Goal: Information Seeking & Learning: Learn about a topic

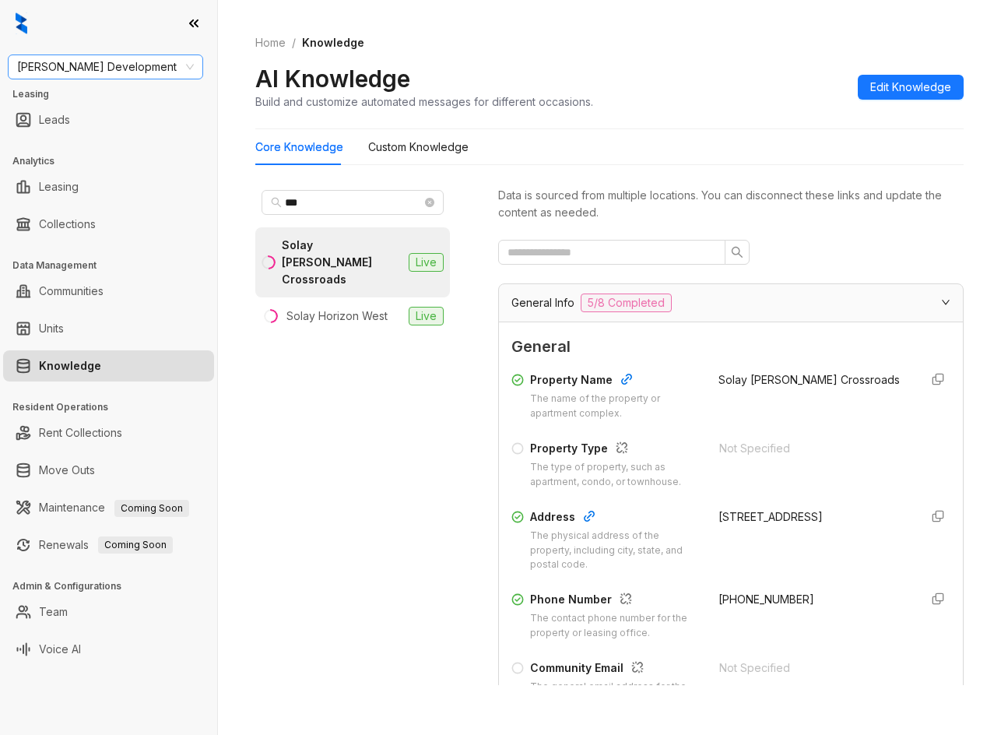
drag, startPoint x: 0, startPoint y: 0, endPoint x: 137, endPoint y: 62, distance: 150.5
click at [137, 62] on span "Davis Development" at bounding box center [105, 66] width 177 height 23
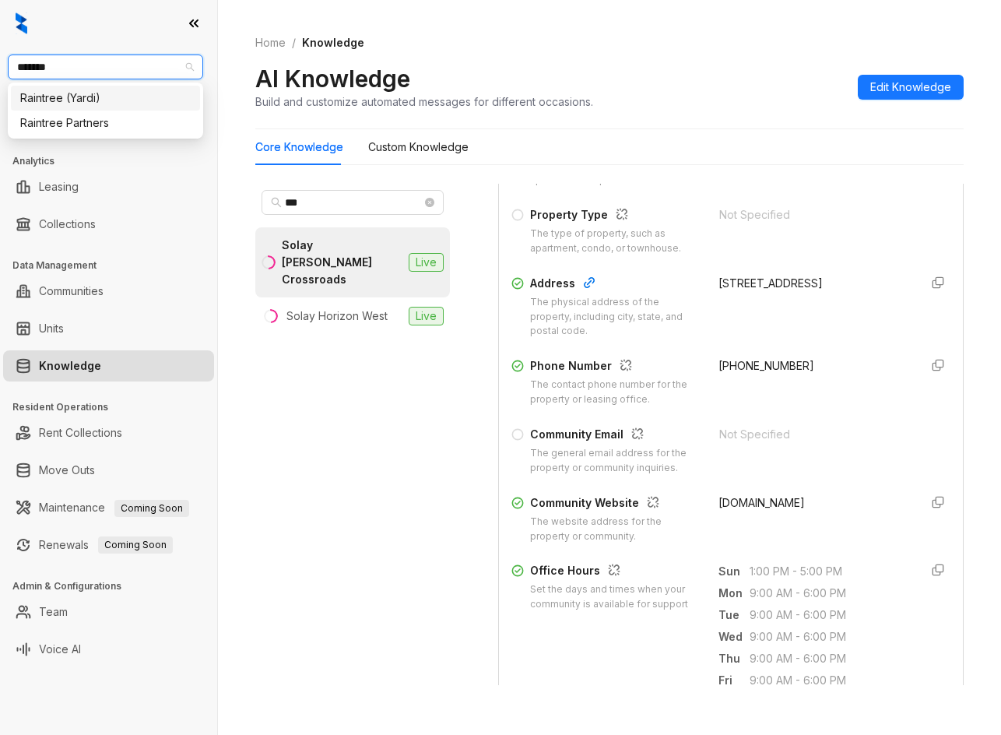
type input "********"
click at [123, 125] on div "Raintree Partners" at bounding box center [105, 122] width 170 height 17
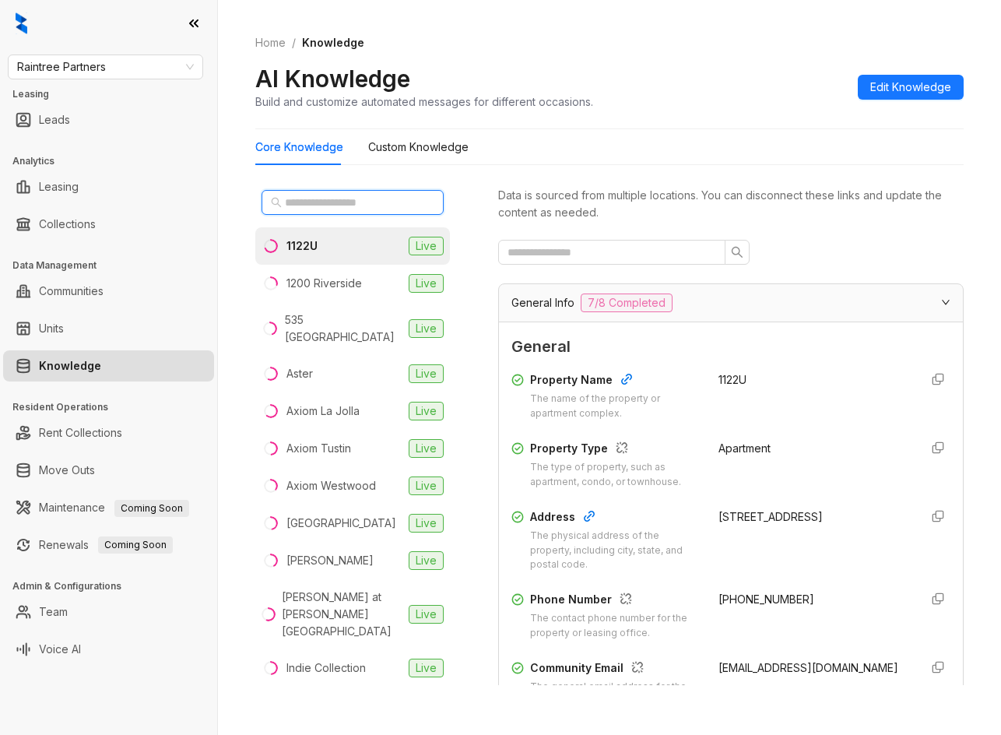
click at [304, 196] on input "text" at bounding box center [353, 202] width 137 height 17
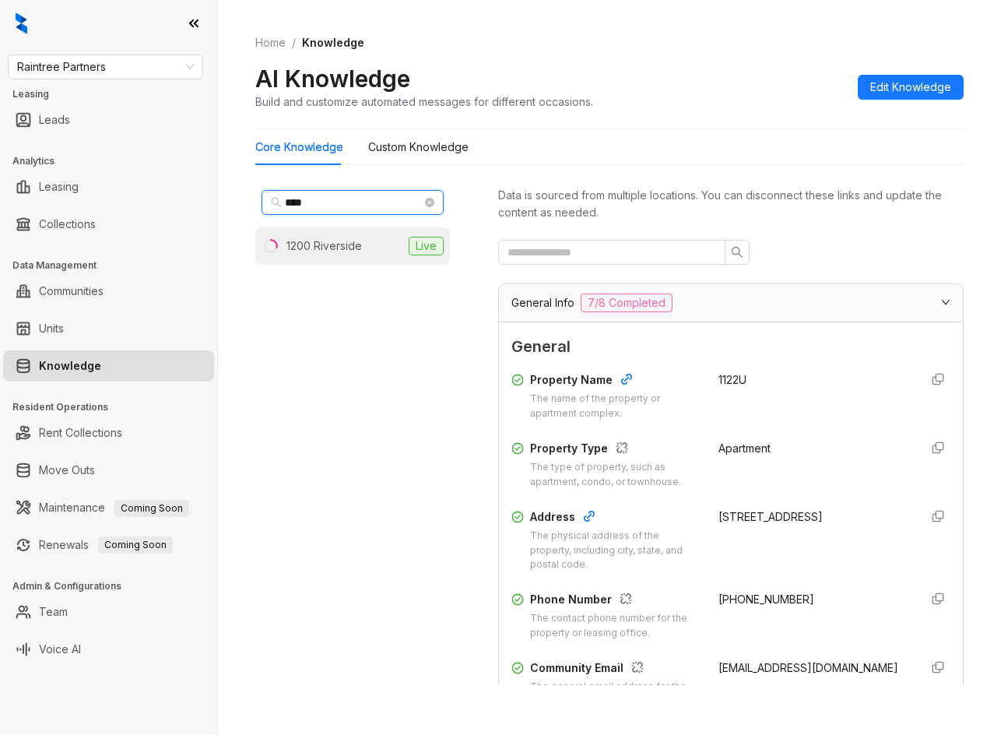
type input "****"
click at [320, 240] on div "1200 Riverside" at bounding box center [323, 245] width 75 height 17
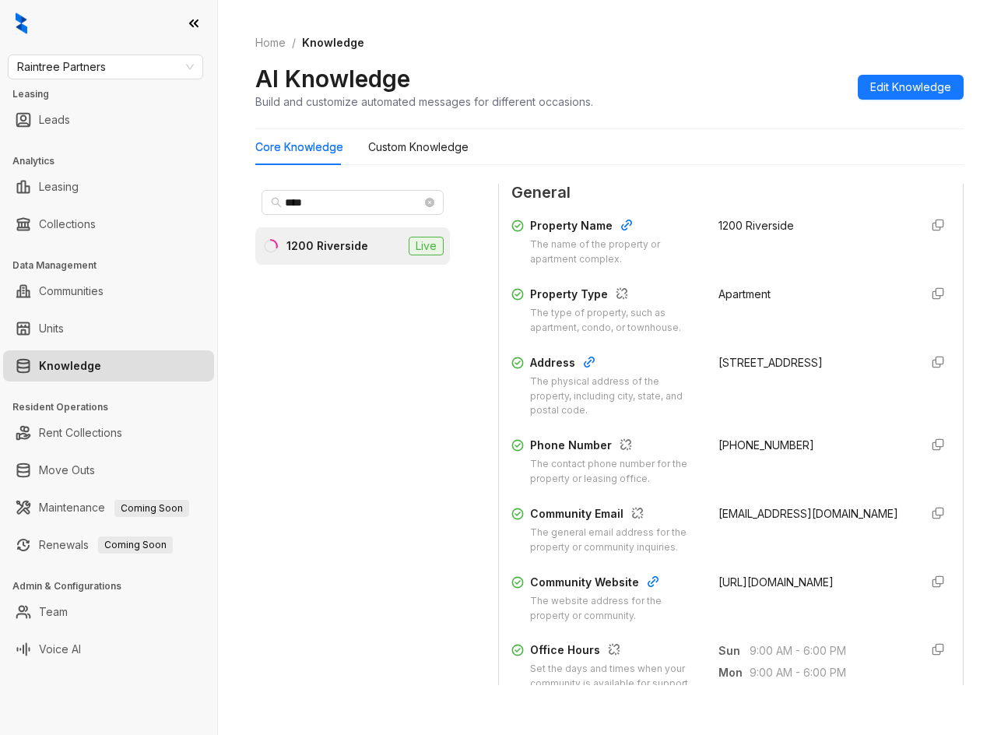
scroll to position [156, 0]
drag, startPoint x: 686, startPoint y: 441, endPoint x: 798, endPoint y: 441, distance: 112.1
click at [798, 441] on div "Phone Number The contact phone number for the property or leasing office. [PHON…" at bounding box center [730, 460] width 439 height 50
click at [761, 447] on span "[PHONE_NUMBER]" at bounding box center [766, 443] width 96 height 13
click at [761, 447] on span "(818) 843-2441" at bounding box center [766, 443] width 96 height 13
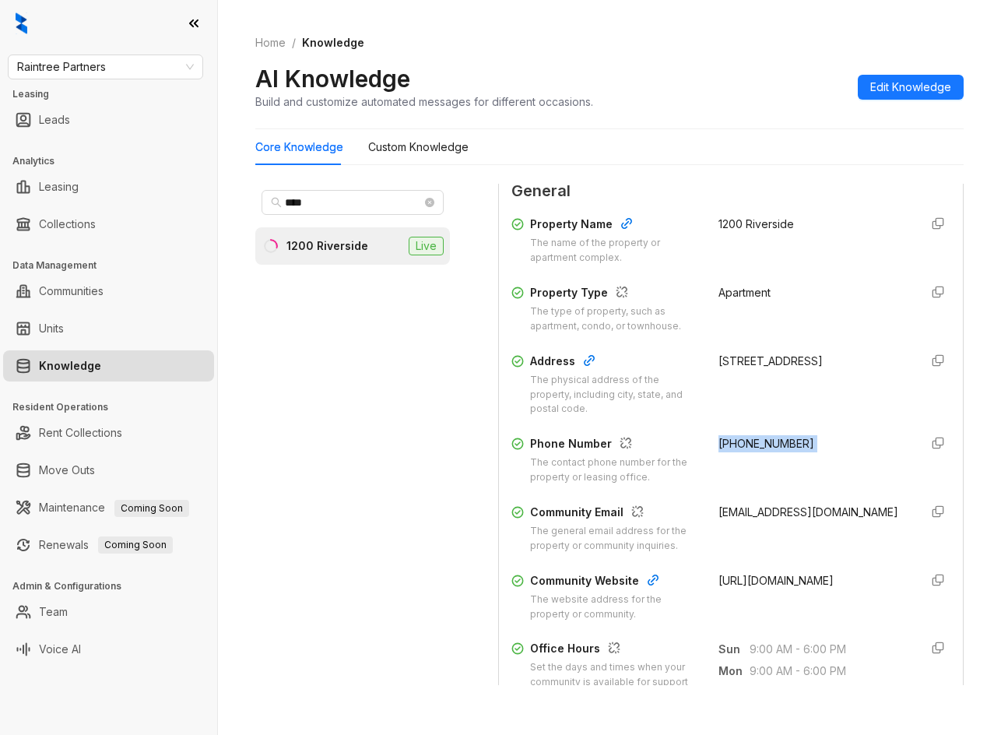
click at [761, 447] on span "(818) 843-2441" at bounding box center [766, 443] width 96 height 13
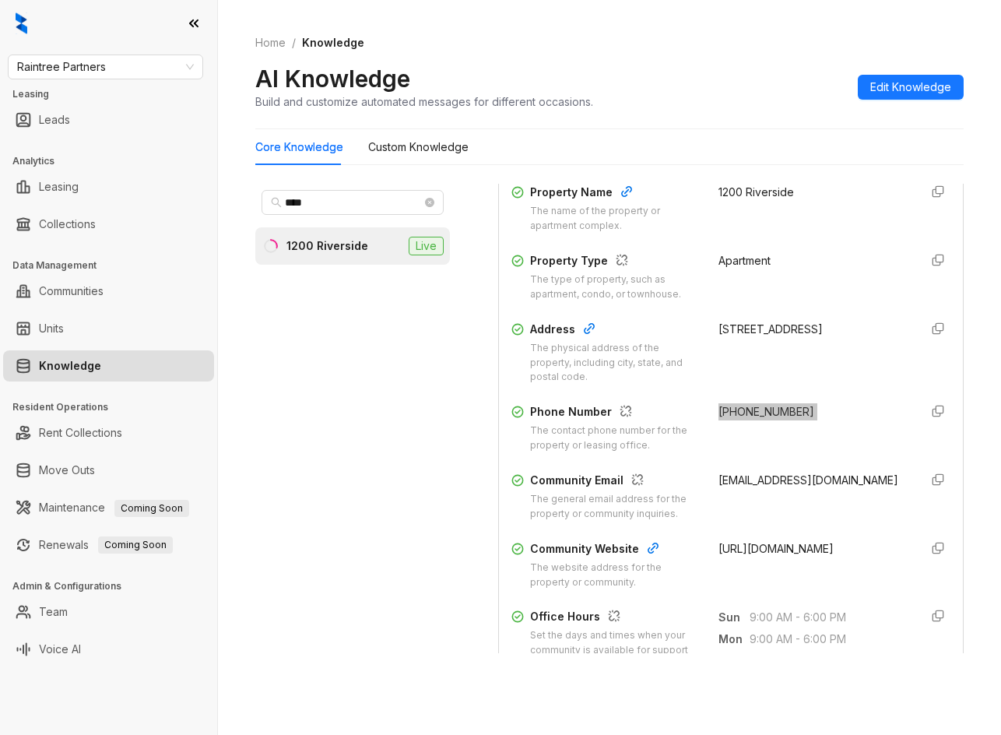
scroll to position [49, 0]
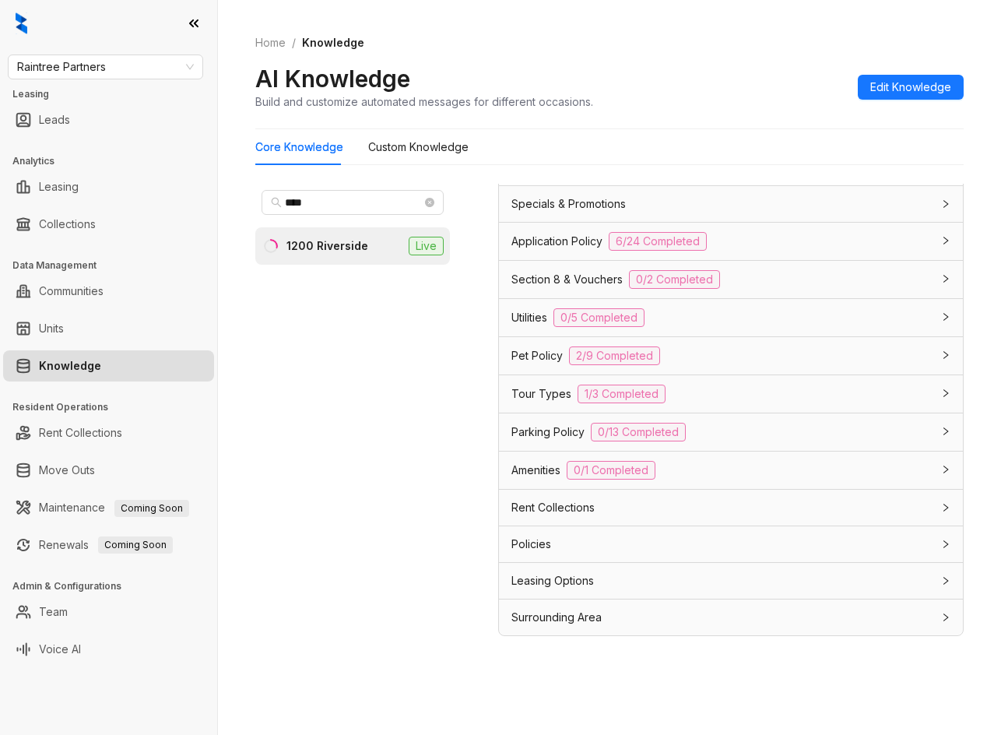
click at [716, 567] on div "Leasing Options" at bounding box center [731, 581] width 464 height 36
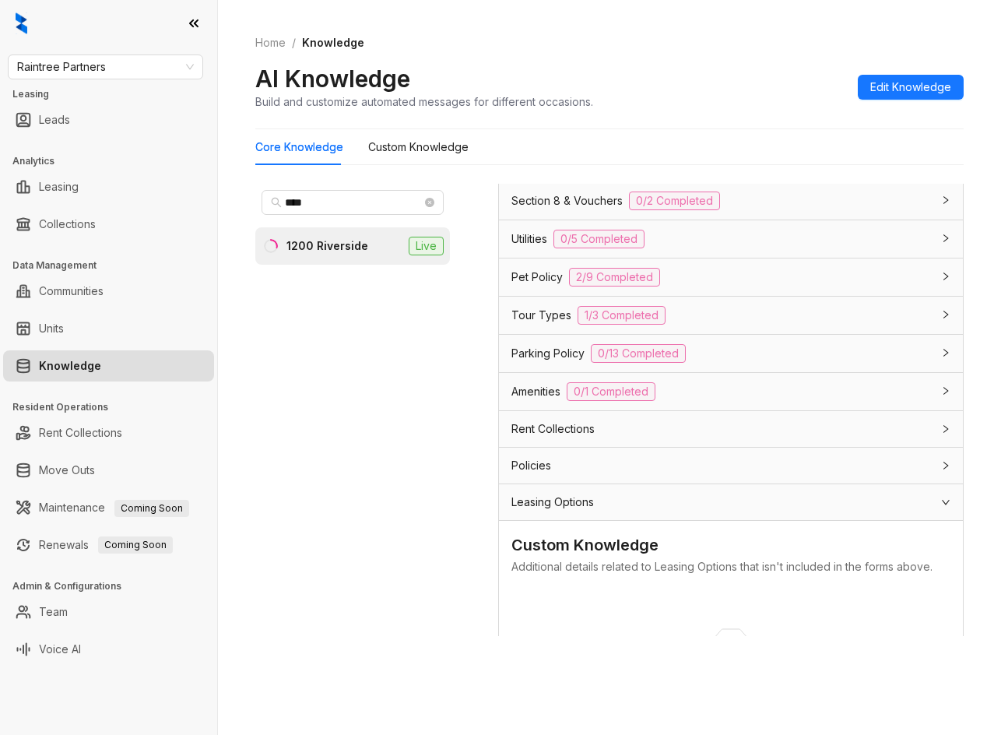
scroll to position [1175, 0]
click at [528, 312] on span "Tour Types" at bounding box center [541, 315] width 60 height 17
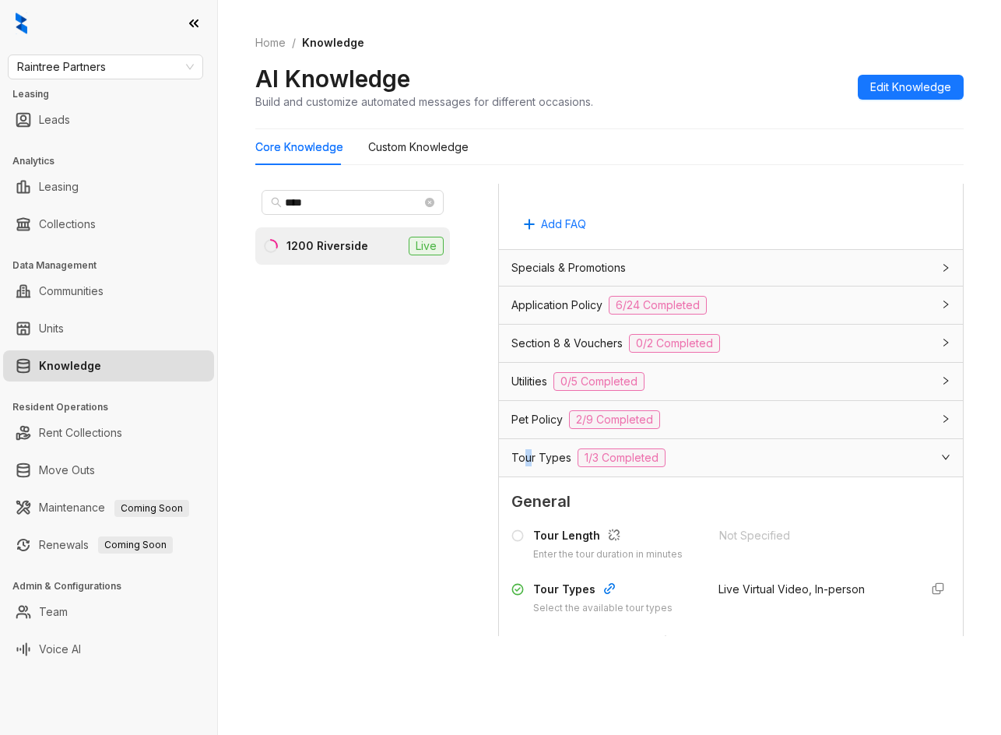
scroll to position [1020, 0]
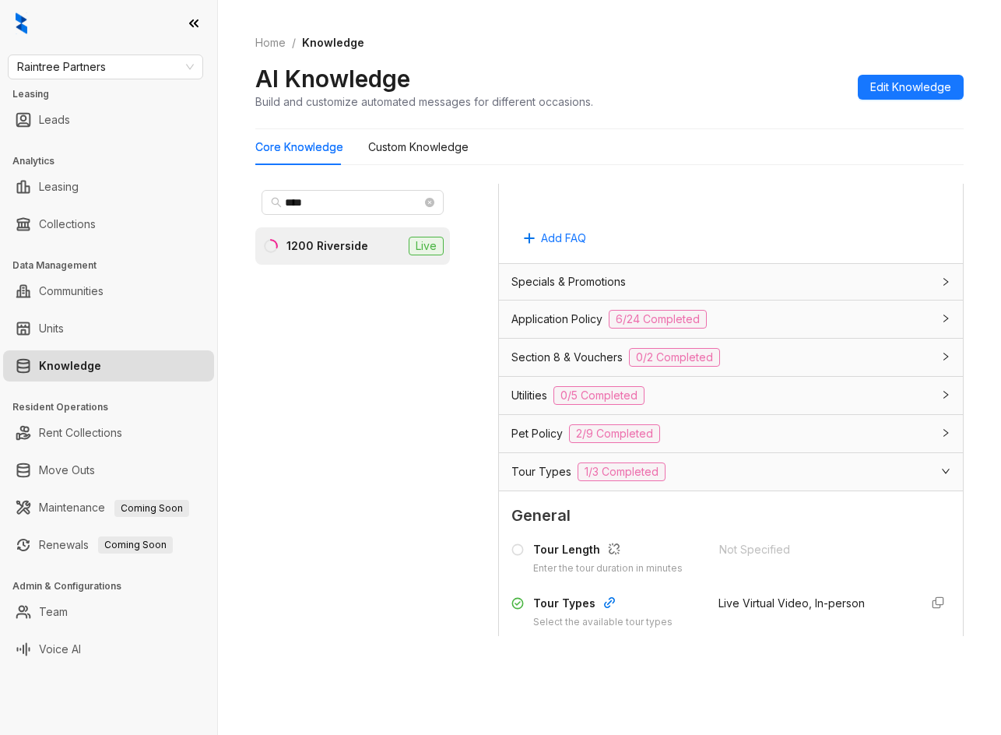
click at [539, 458] on div "Tour Types 1/3 Completed" at bounding box center [731, 471] width 464 height 37
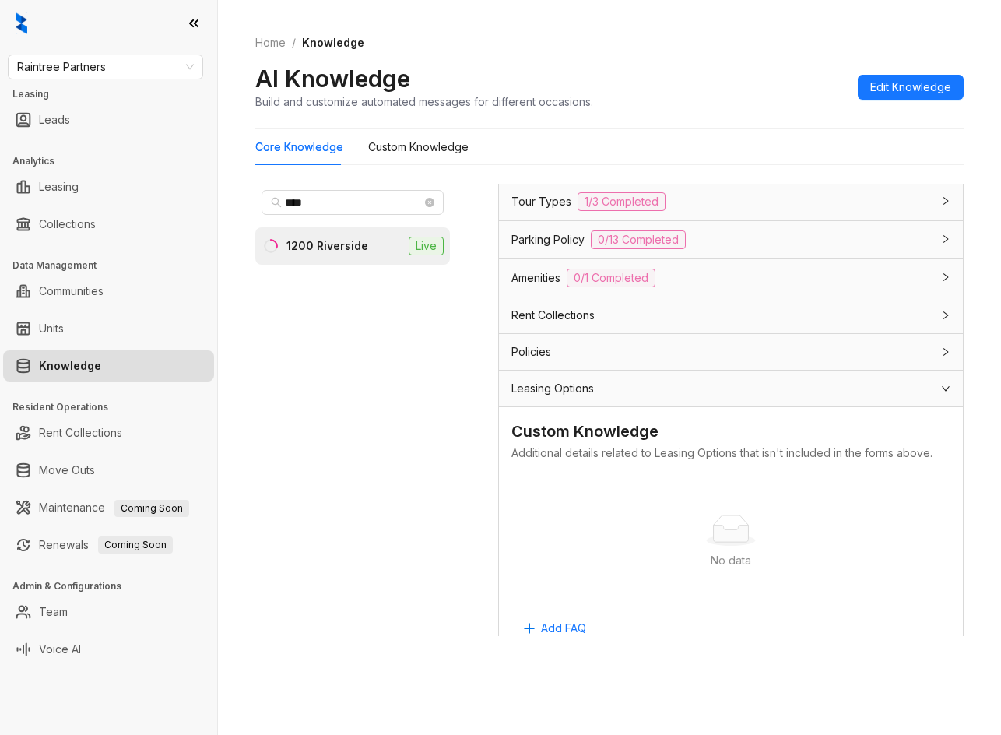
scroll to position [1361, 0]
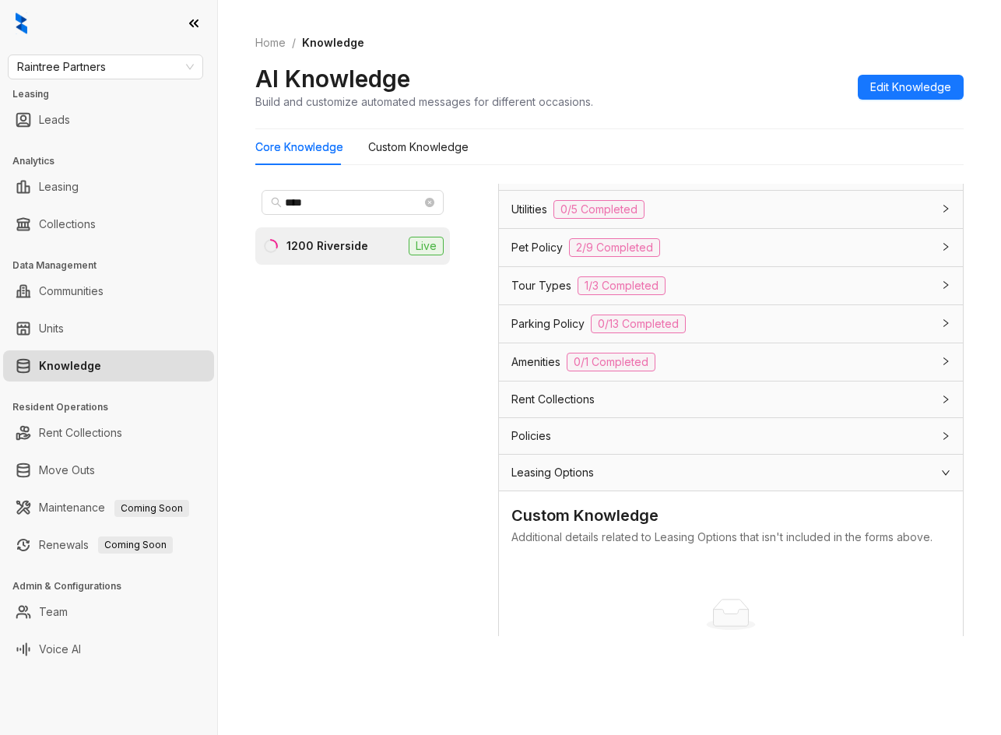
click at [577, 476] on span "Leasing Options" at bounding box center [552, 472] width 82 height 17
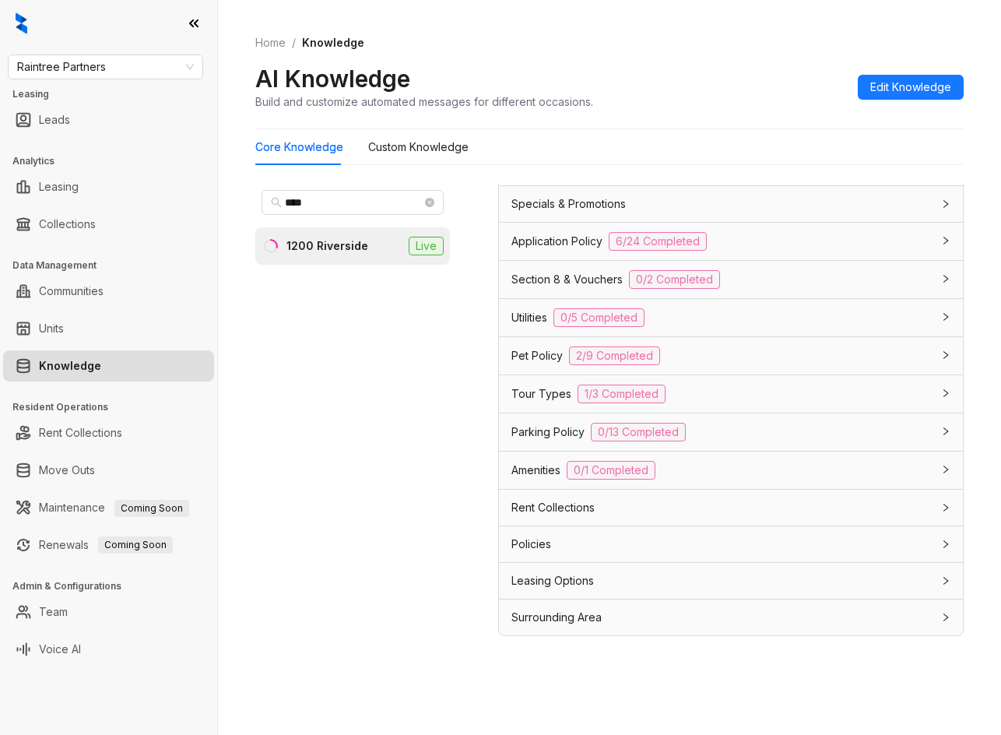
scroll to position [1097, 0]
click at [570, 610] on span "Surrounding Area" at bounding box center [556, 617] width 90 height 17
click at [571, 581] on span "Leasing Options" at bounding box center [552, 580] width 82 height 17
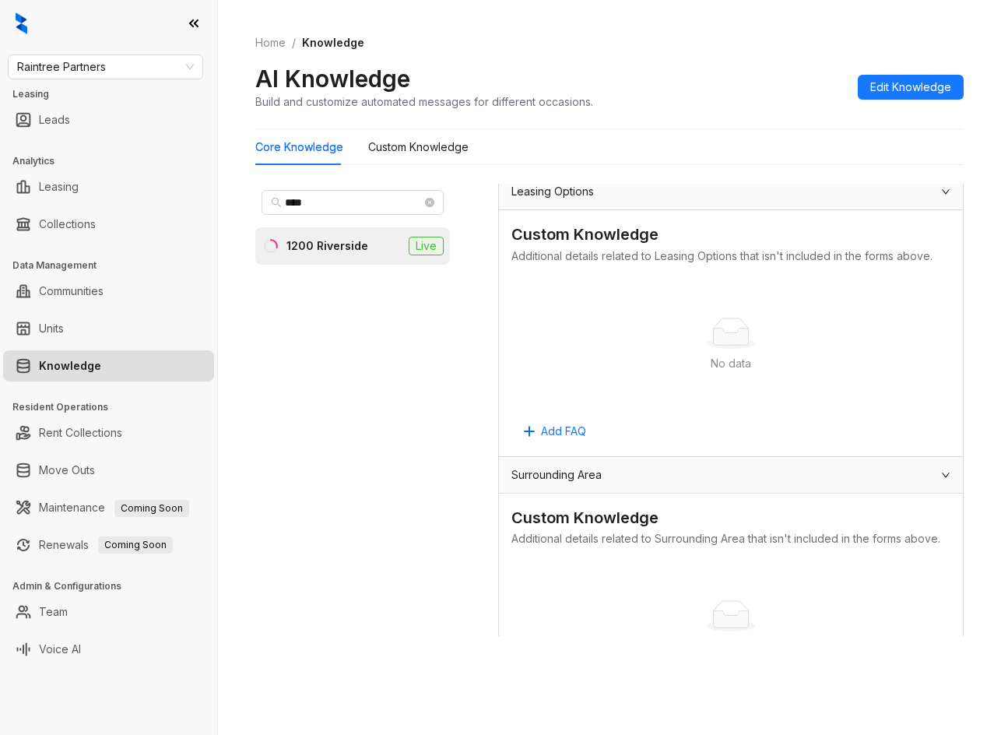
scroll to position [1409, 0]
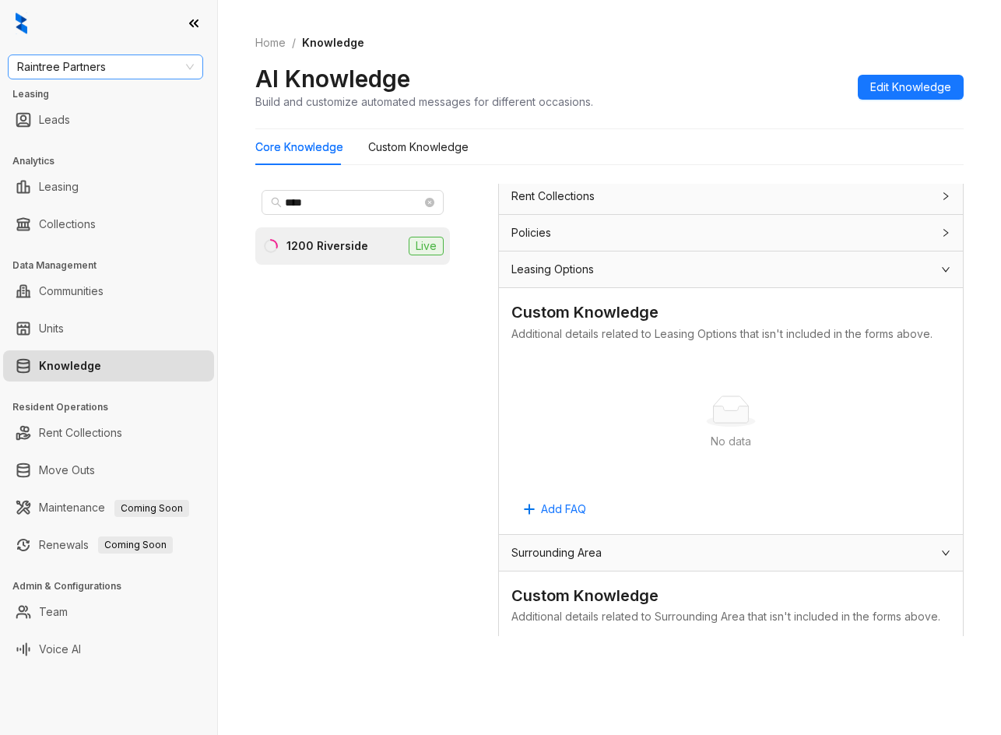
click at [36, 74] on span "Raintree Partners" at bounding box center [105, 66] width 177 height 23
type input "*****"
click at [100, 121] on div "Indus (Realpage/Knock)" at bounding box center [105, 122] width 170 height 17
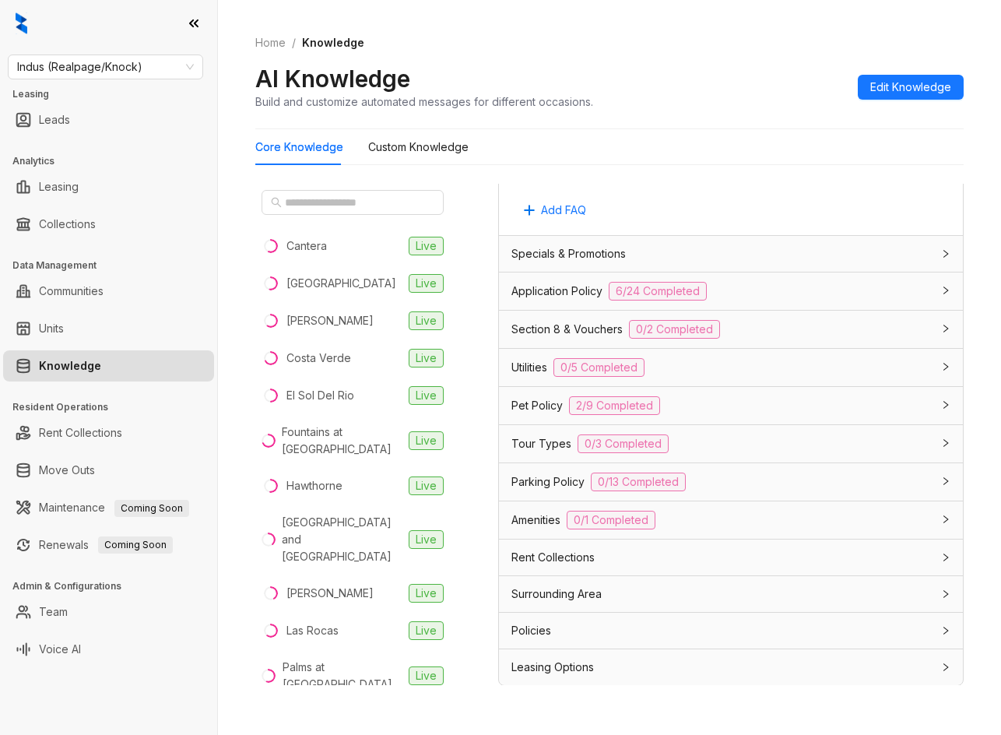
scroll to position [1097, 0]
click at [748, 260] on div "Specials & Promotions" at bounding box center [721, 252] width 420 height 17
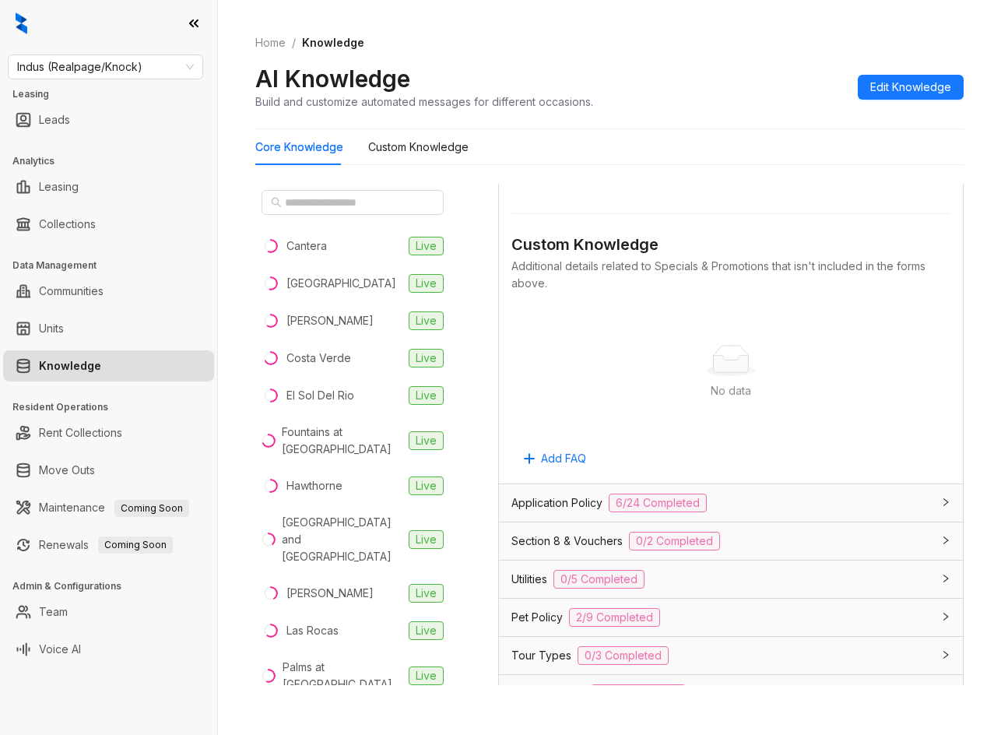
scroll to position [1486, 0]
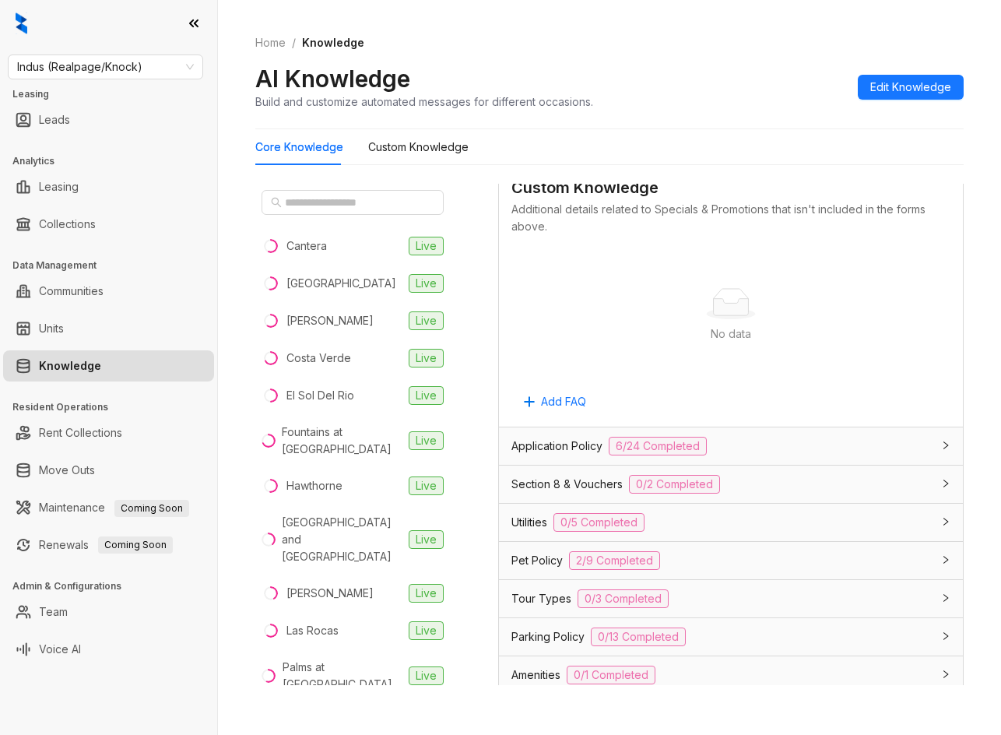
click at [743, 438] on div "Application Policy 6/24 Completed" at bounding box center [721, 446] width 420 height 19
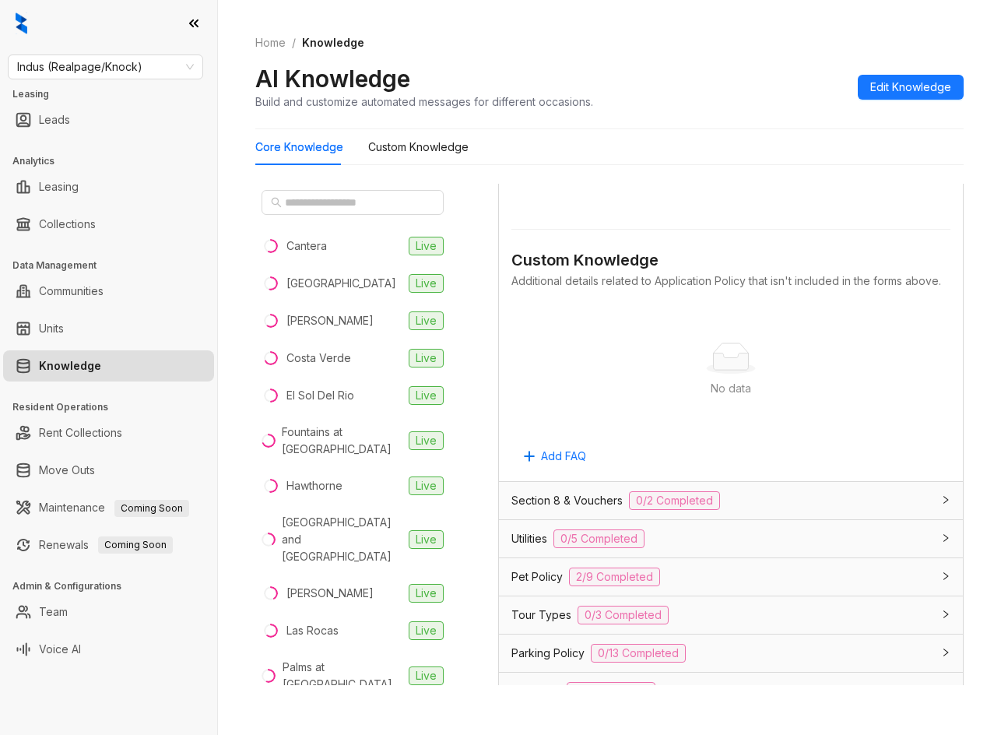
scroll to position [3588, 0]
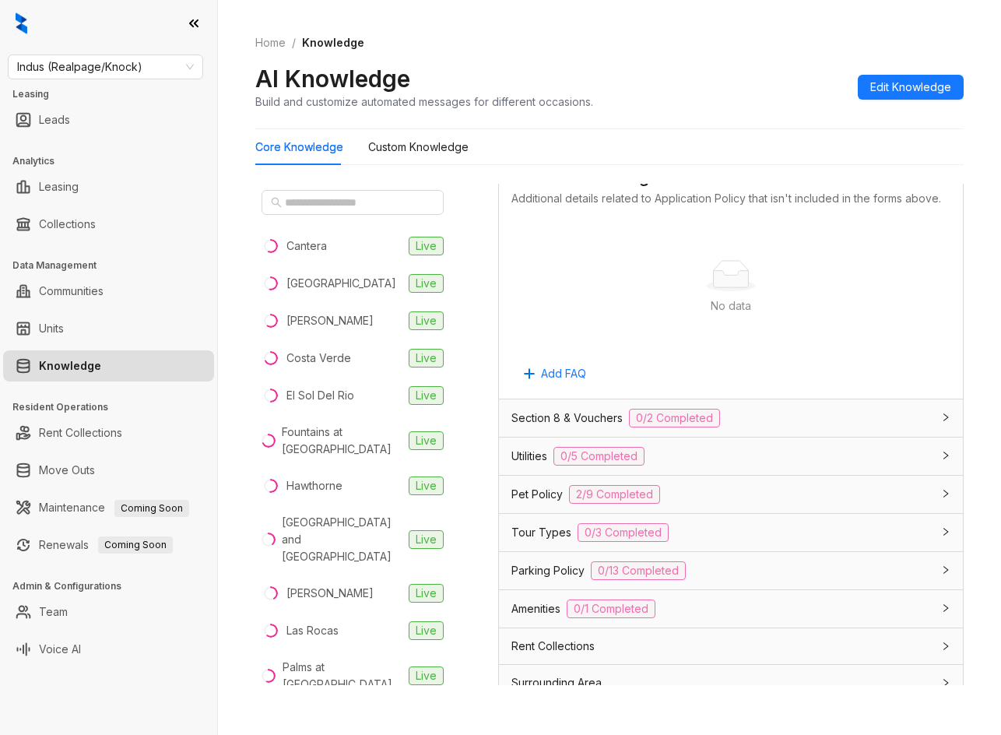
click at [760, 437] on div "Section 8 & Vouchers 0/2 Completed" at bounding box center [731, 417] width 464 height 37
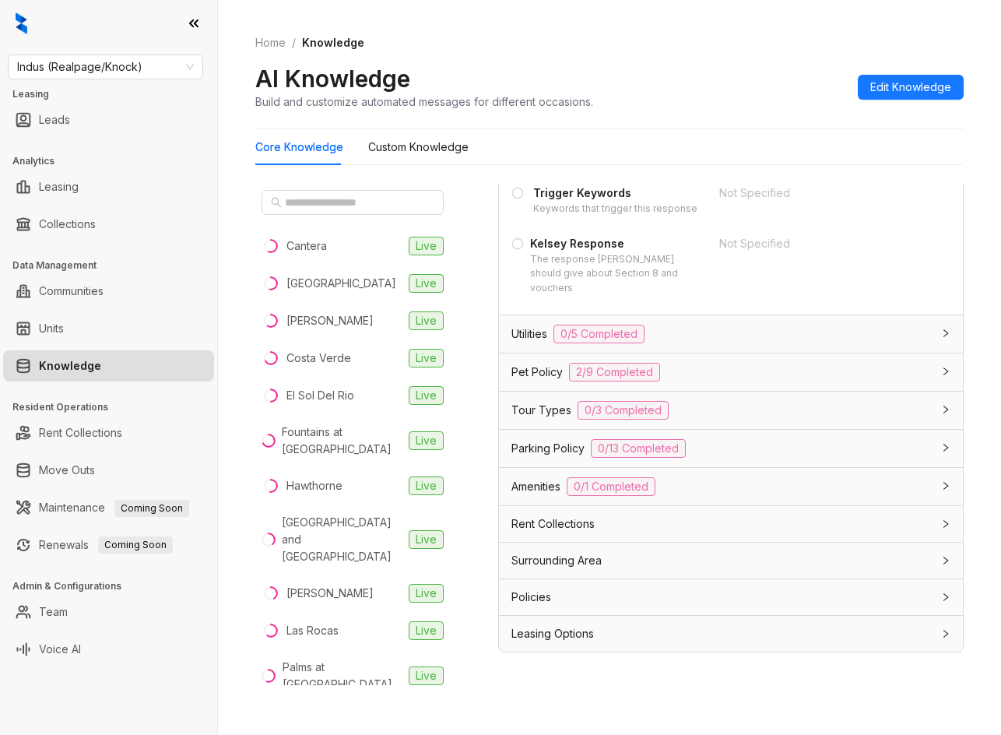
scroll to position [49, 0]
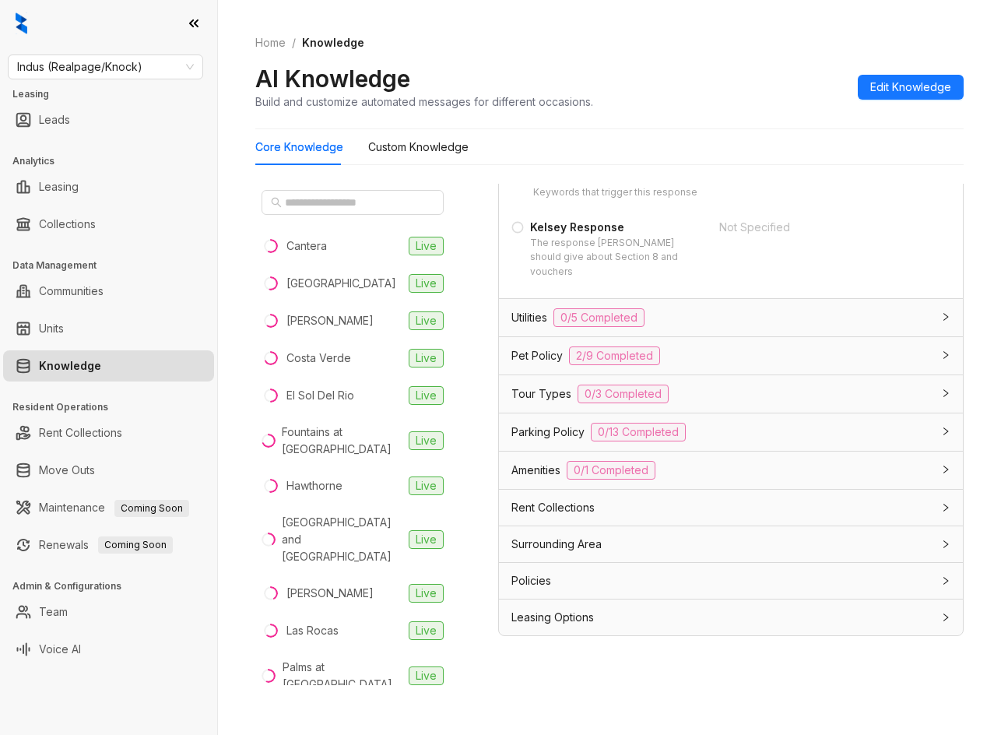
click at [696, 304] on div "Utilities 0/5 Completed" at bounding box center [731, 317] width 464 height 37
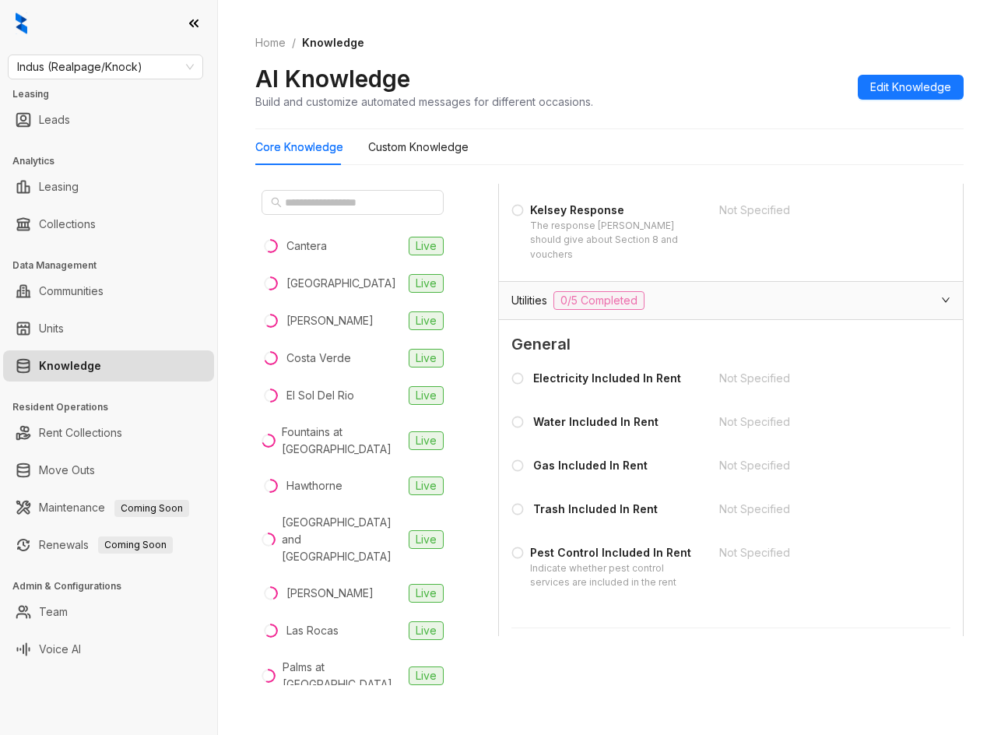
click at [701, 310] on div "Utilities 0/5 Completed" at bounding box center [721, 300] width 420 height 19
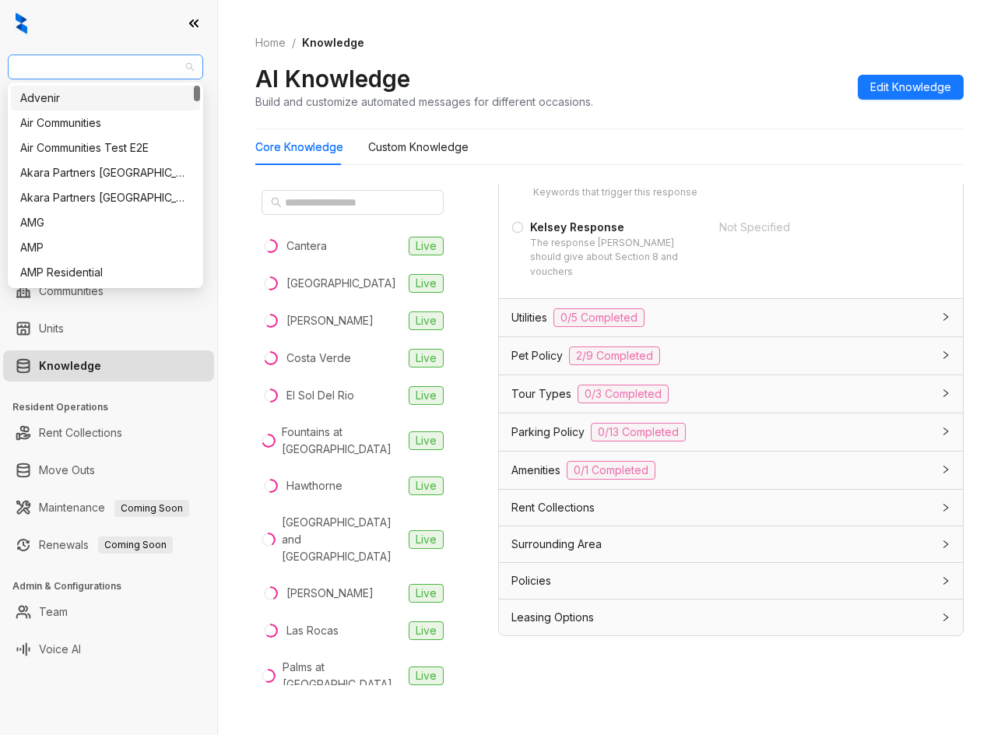
click at [93, 61] on span "Indus (Realpage/Knock)" at bounding box center [105, 66] width 177 height 23
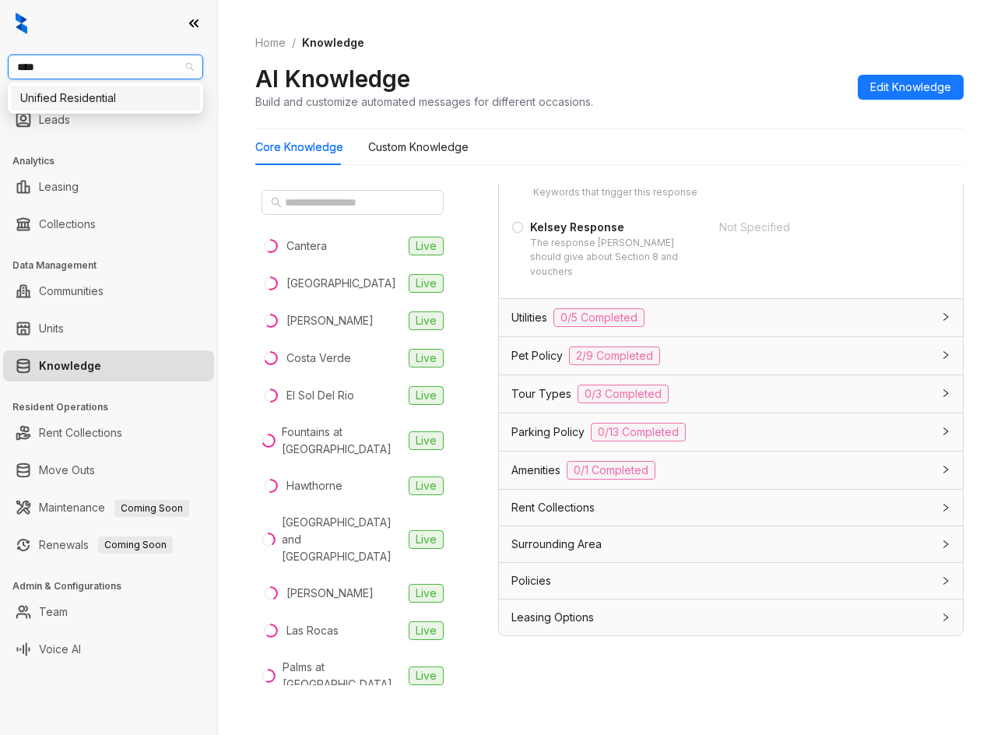
type input "*****"
click at [88, 89] on div "Unified Residential" at bounding box center [105, 98] width 189 height 25
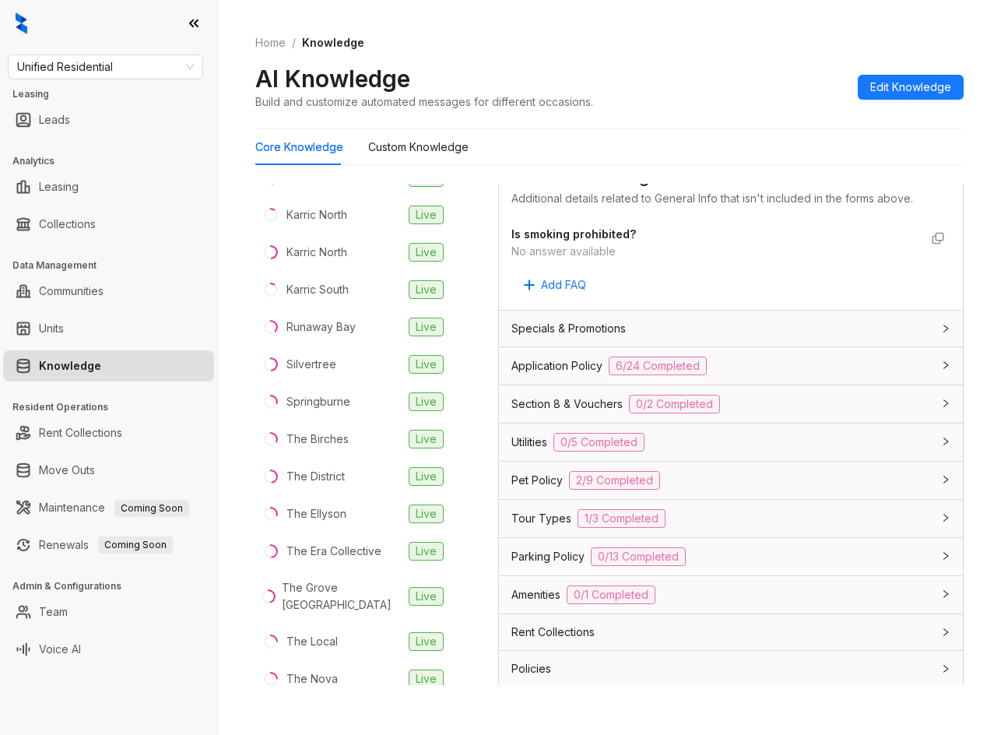
scroll to position [1009, 0]
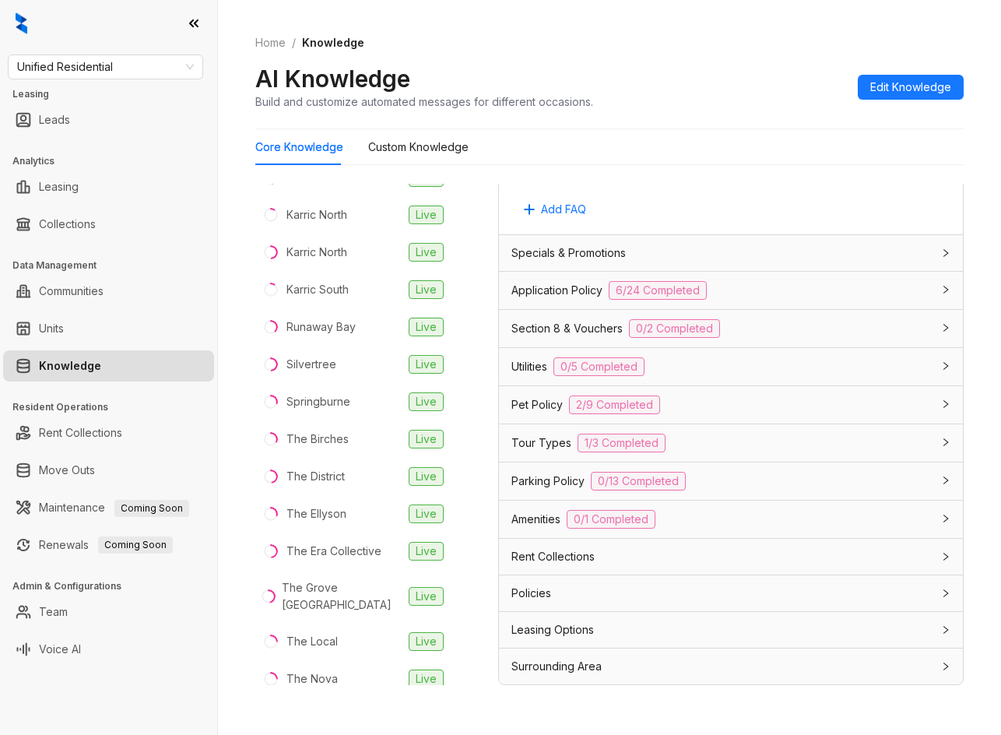
drag, startPoint x: 577, startPoint y: 317, endPoint x: 588, endPoint y: 323, distance: 12.5
click at [577, 317] on div "Section 8 & Vouchers 0/2 Completed" at bounding box center [731, 328] width 464 height 37
